Goal: Find specific page/section: Find specific page/section

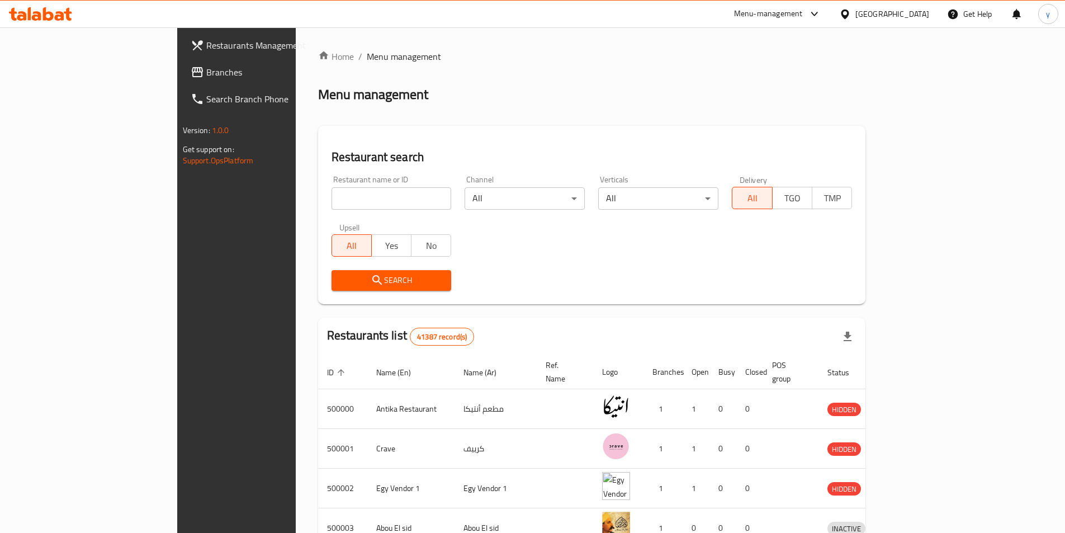
scroll to position [78, 0]
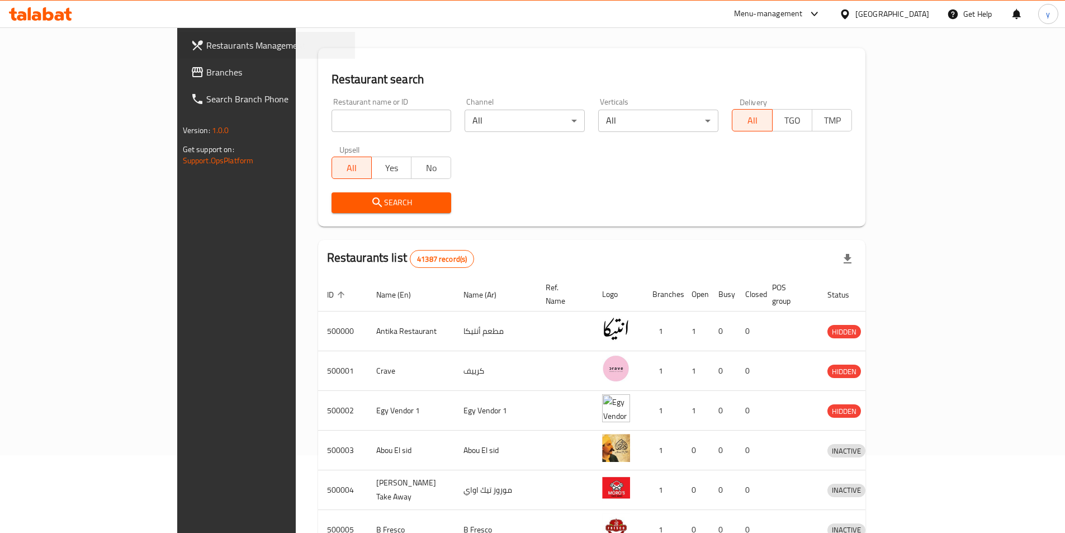
drag, startPoint x: 3, startPoint y: 53, endPoint x: 17, endPoint y: 52, distance: 14.0
click at [179, 52] on div "Restaurants Management" at bounding box center [267, 45] width 176 height 27
click at [333, 127] on input "search" at bounding box center [392, 121] width 120 height 22
paste input "779688"
type input "779688"
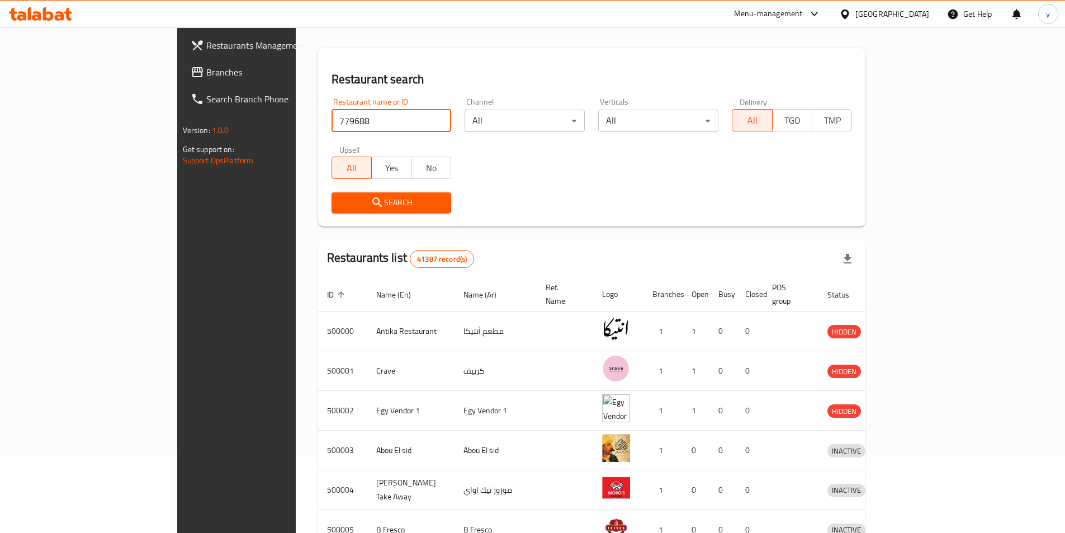
click at [851, 12] on icon at bounding box center [845, 14] width 12 height 12
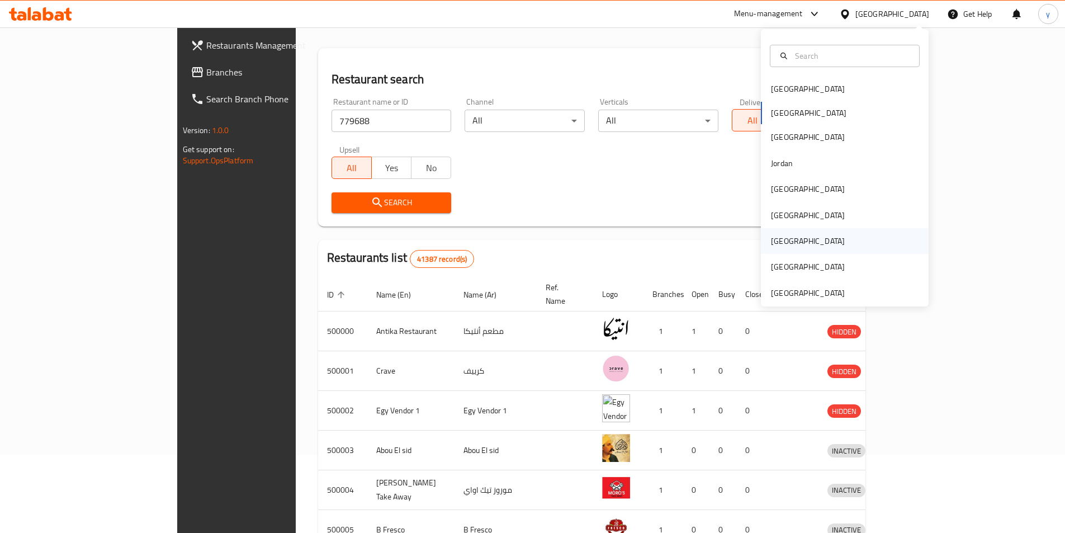
click at [813, 235] on div "[GEOGRAPHIC_DATA]" at bounding box center [845, 241] width 168 height 26
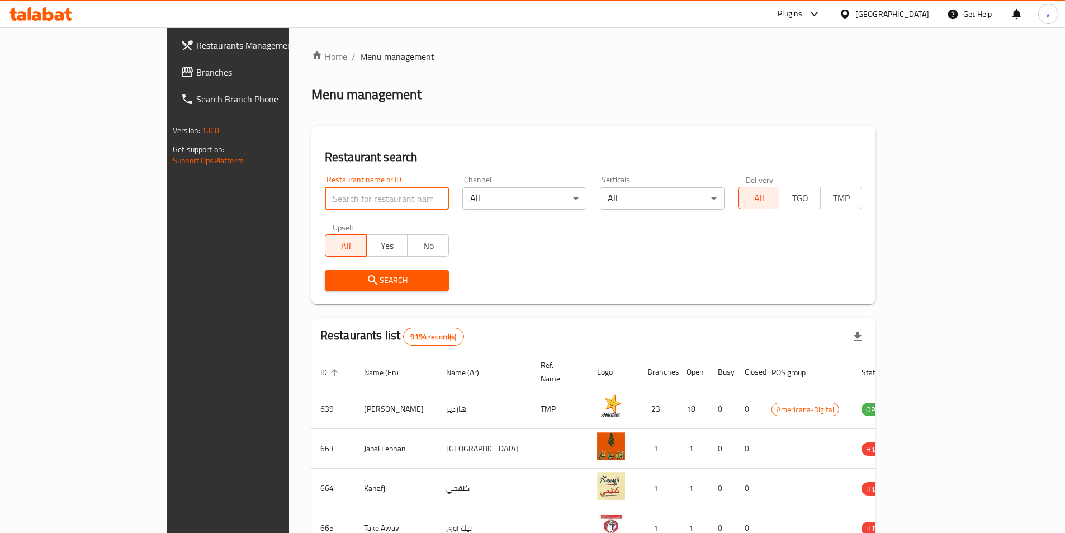
click at [325, 205] on input "search" at bounding box center [387, 198] width 124 height 22
paste input "779688"
type input "779688"
click button "Search" at bounding box center [387, 280] width 124 height 21
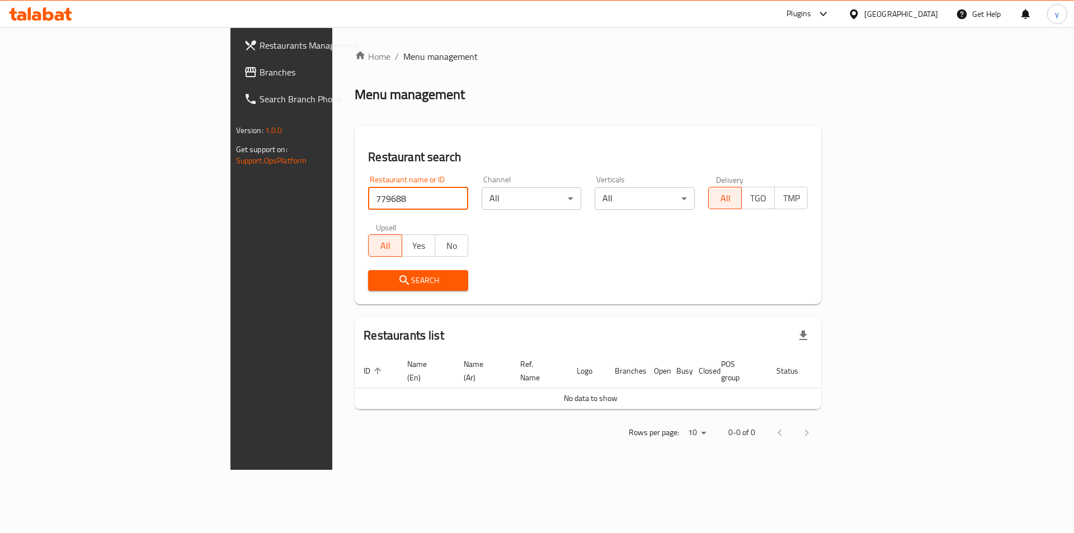
click at [235, 62] on link "Branches" at bounding box center [322, 72] width 175 height 27
